Goal: Information Seeking & Learning: Check status

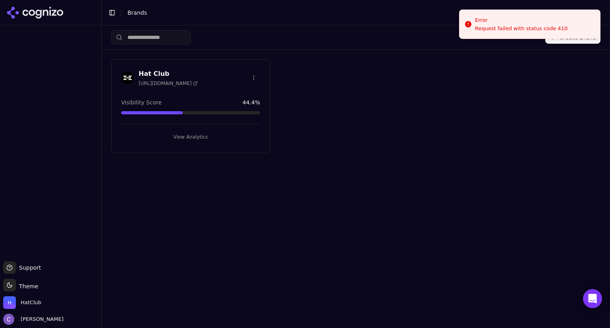
click at [221, 131] on button "View Analytics" at bounding box center [190, 137] width 139 height 13
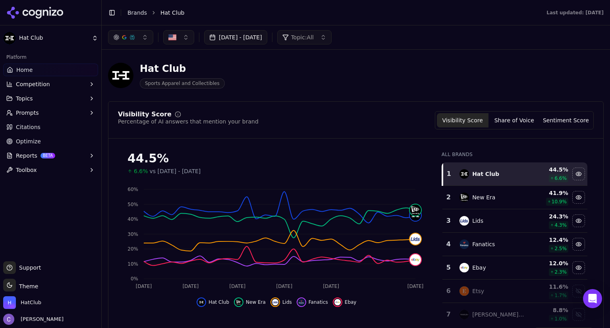
click at [267, 36] on button "[DATE] - [DATE]" at bounding box center [235, 37] width 63 height 14
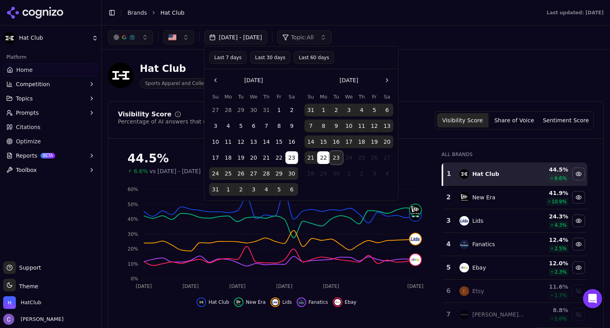
click at [340, 158] on button "23" at bounding box center [336, 157] width 13 height 13
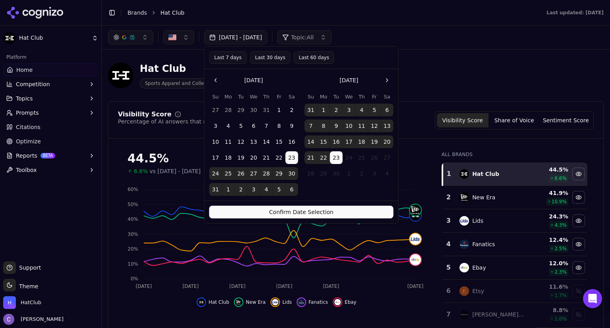
click at [345, 213] on button "Confirm Date Selection" at bounding box center [301, 212] width 184 height 13
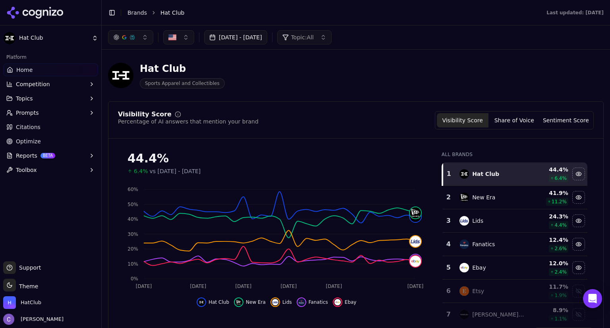
click at [267, 43] on button "[DATE] - [DATE]" at bounding box center [235, 37] width 63 height 14
